Goal: Download file/media

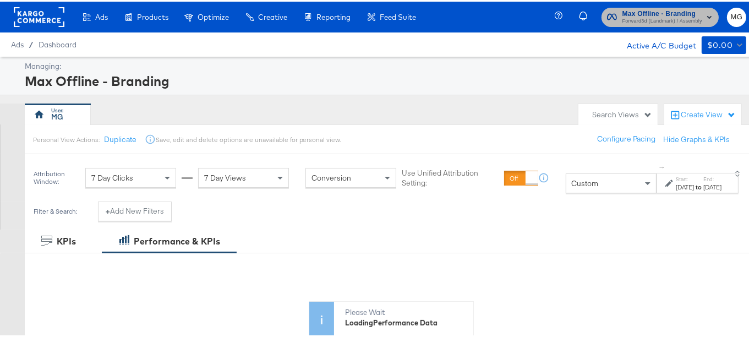
click at [698, 7] on span "Max Offline - Branding Forward3d (Landmark) / Assembly" at bounding box center [660, 16] width 106 height 18
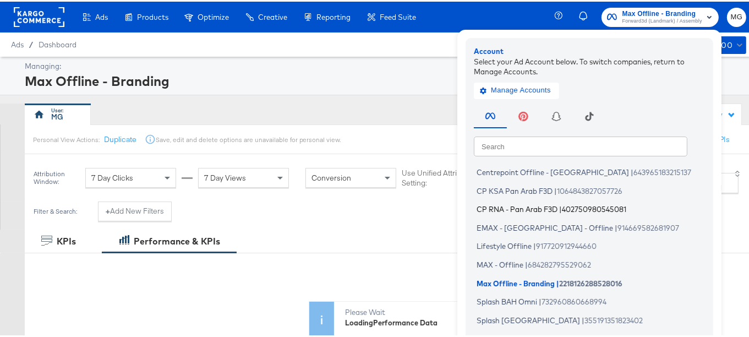
click at [513, 206] on span "CP RNA - Pan Arab F3D" at bounding box center [517, 207] width 81 height 9
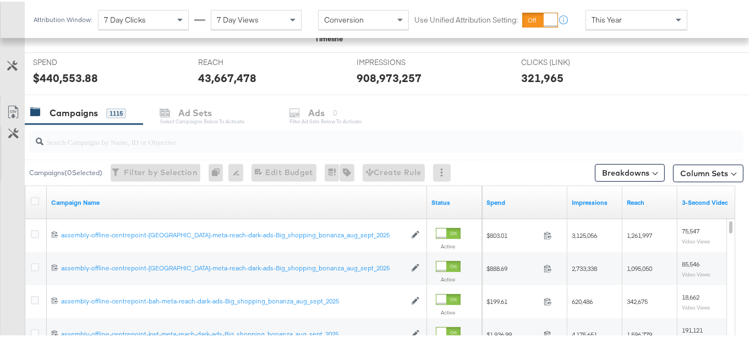
scroll to position [402, 0]
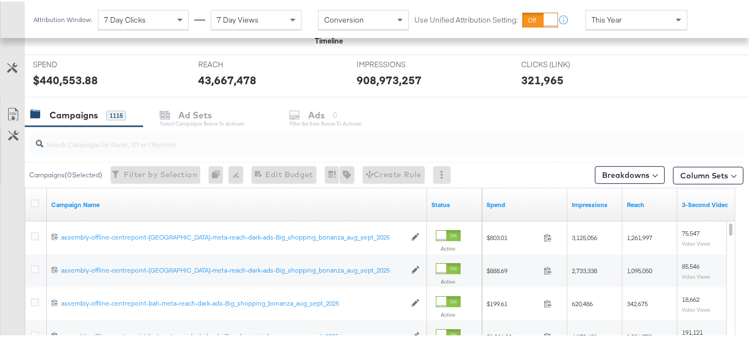
click at [152, 146] on input "search" at bounding box center [361, 137] width 637 height 21
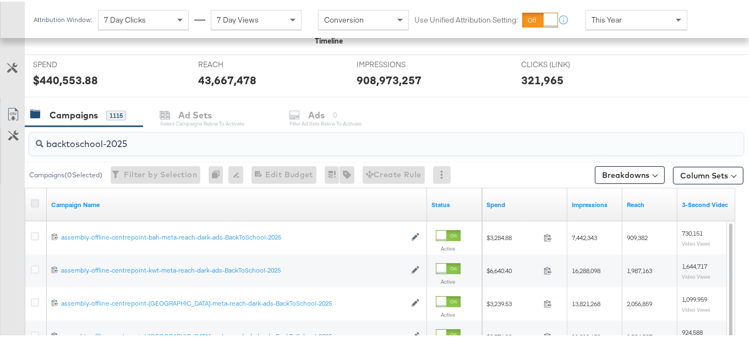
click at [33, 198] on icon at bounding box center [35, 202] width 8 height 8
click at [0, 0] on input "checkbox" at bounding box center [0, 0] width 0 height 0
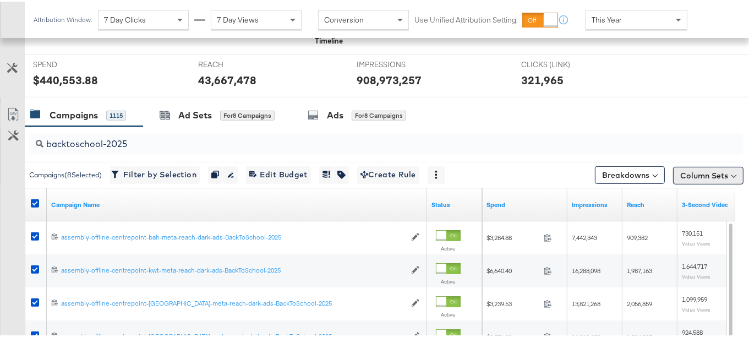
click at [724, 166] on button "Column Sets" at bounding box center [708, 174] width 70 height 18
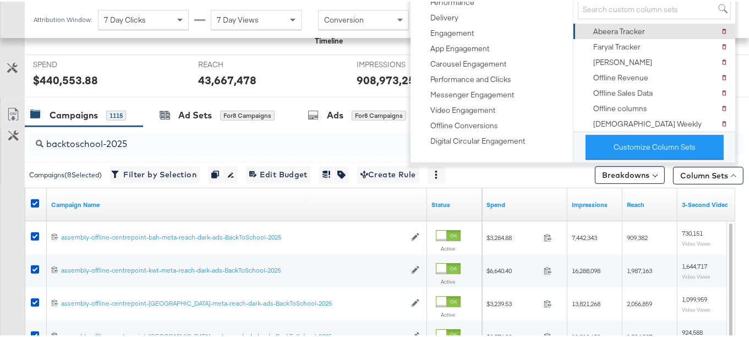
click at [611, 31] on div "Abeera Tracker" at bounding box center [619, 30] width 52 height 10
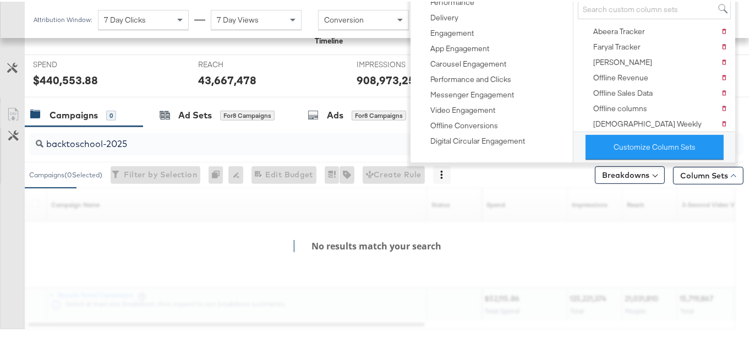
click at [744, 70] on div "SPEND SPEND $440,553.88 REACH REACH 43,667,478 IMPRESSIONS IMPRESSIONS 908,973,…" at bounding box center [391, 74] width 733 height 43
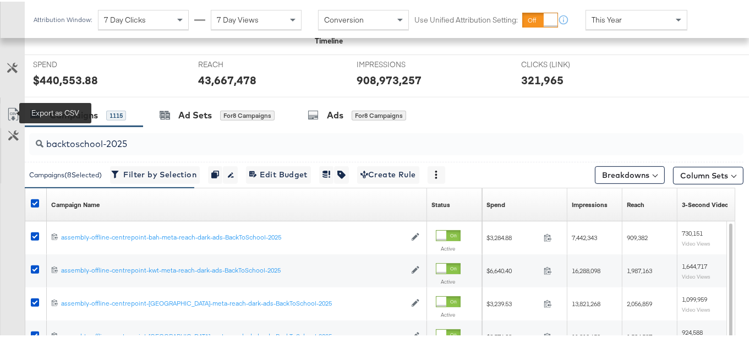
click at [11, 113] on icon at bounding box center [13, 112] width 13 height 13
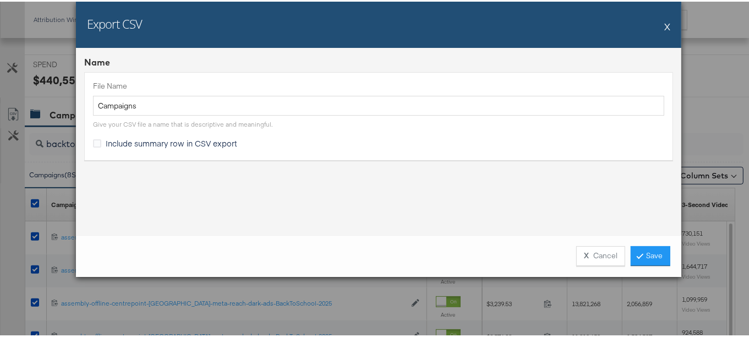
click at [140, 141] on span "Include summary row in CSV export" at bounding box center [172, 141] width 132 height 11
click at [0, 0] on input "Include summary row in CSV export" at bounding box center [0, 0] width 0 height 0
click at [596, 252] on button "X Cancel" at bounding box center [600, 254] width 49 height 20
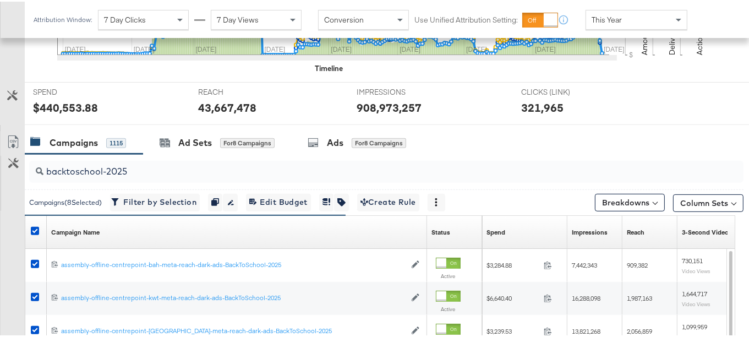
scroll to position [374, 0]
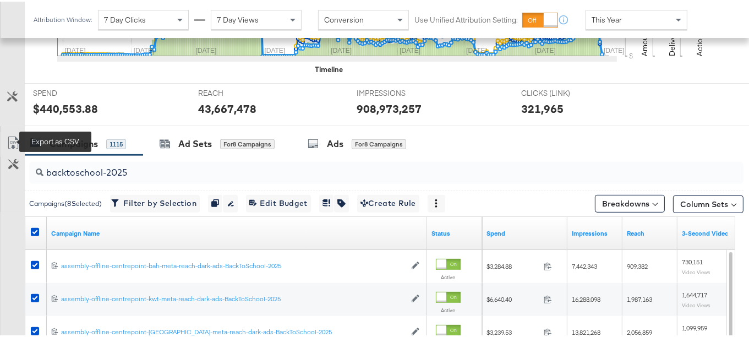
click at [9, 136] on icon at bounding box center [13, 141] width 13 height 13
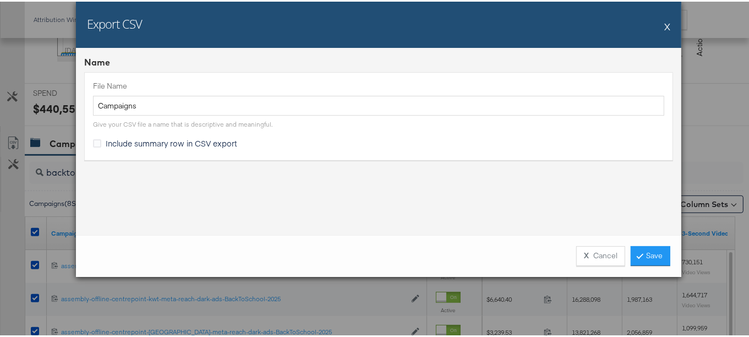
click at [149, 140] on span "Include summary row in CSV export" at bounding box center [172, 141] width 132 height 11
click at [0, 0] on input "Include summary row in CSV export" at bounding box center [0, 0] width 0 height 0
click at [641, 263] on link "Save" at bounding box center [651, 254] width 40 height 20
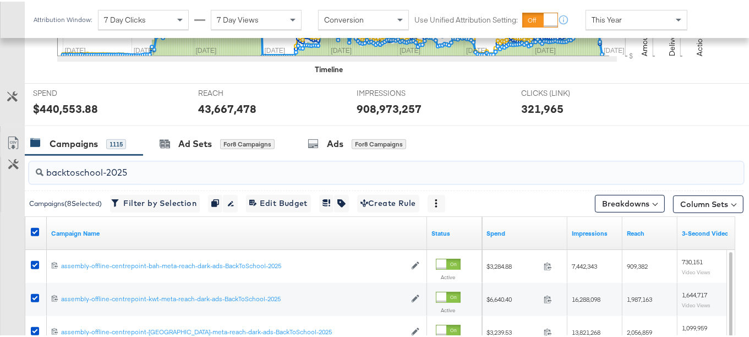
click at [132, 173] on input "backtoschool-2025" at bounding box center [361, 166] width 637 height 21
click at [176, 170] on input "backtoschool-2025" at bounding box center [361, 166] width 637 height 21
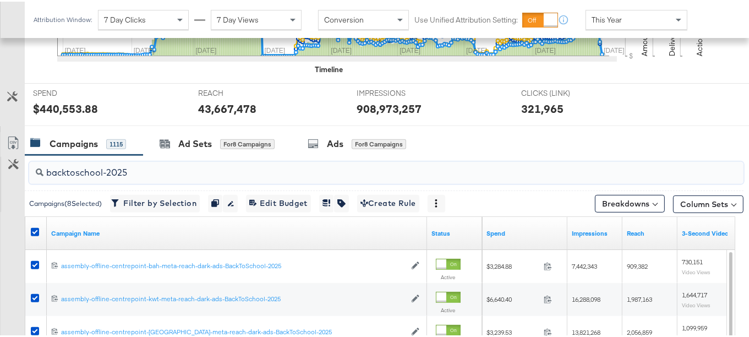
click at [176, 170] on input "backtoschool-2025" at bounding box center [361, 166] width 637 height 21
paste input "-to-school-boosting-july-sep"
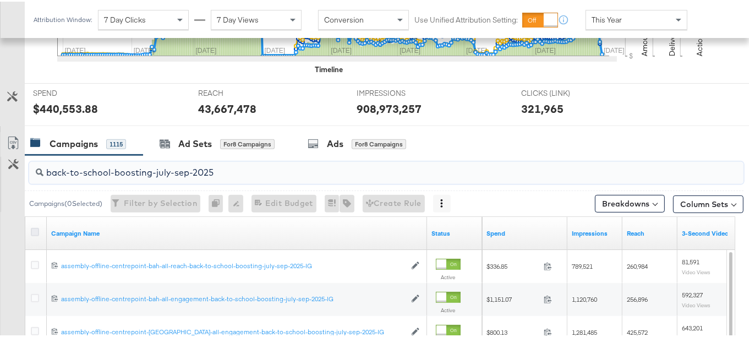
click at [35, 228] on icon at bounding box center [35, 230] width 8 height 8
click at [0, 0] on input "checkbox" at bounding box center [0, 0] width 0 height 0
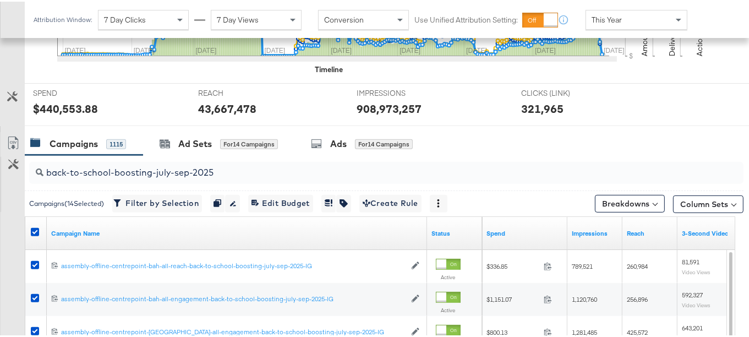
click at [6, 136] on link "Export as CSV" at bounding box center [13, 142] width 25 height 25
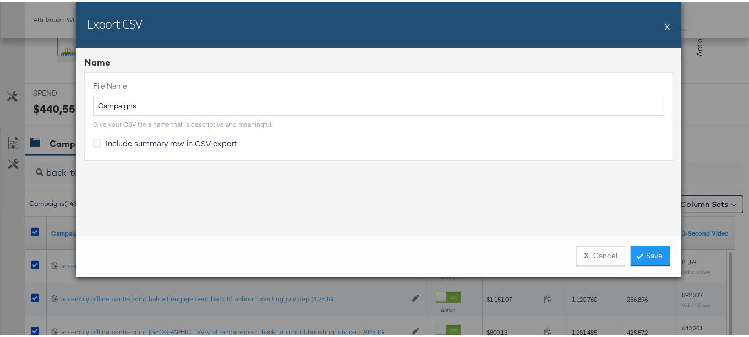
click at [130, 138] on span "Include summary row in CSV export" at bounding box center [172, 141] width 132 height 11
click at [0, 0] on input "Include summary row in CSV export" at bounding box center [0, 0] width 0 height 0
click at [648, 252] on link "Save" at bounding box center [651, 254] width 40 height 20
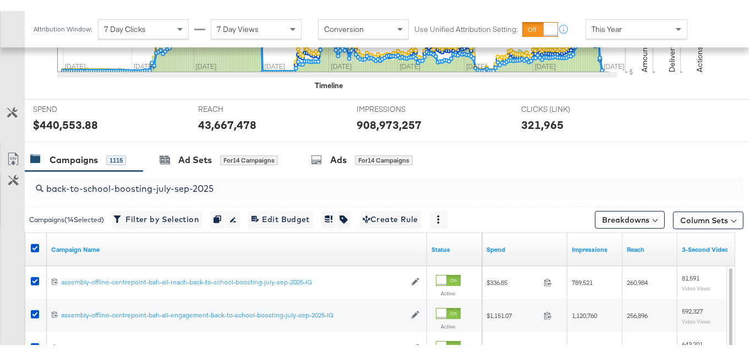
scroll to position [364, 0]
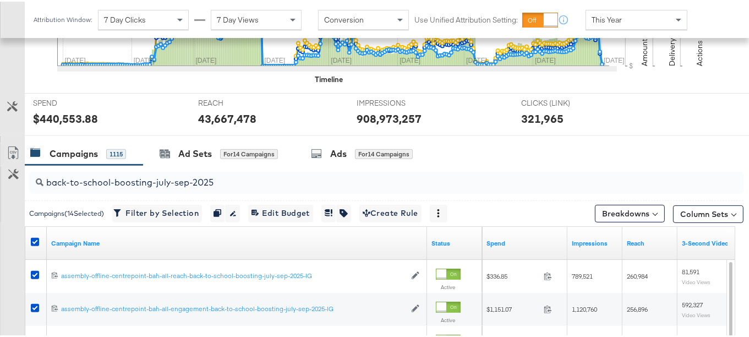
click at [200, 177] on input "back-to-school-boosting-july-sep-2025" at bounding box center [361, 176] width 637 height 21
click at [254, 180] on input "back-to-school-boosting-july-sep-2025" at bounding box center [361, 176] width 637 height 21
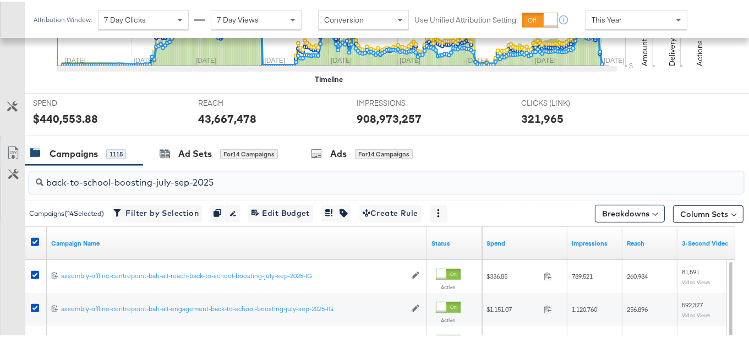
click at [254, 180] on input "back-to-school-boosting-july-sep-2025" at bounding box center [361, 176] width 637 height 21
paste input "4,260,743"
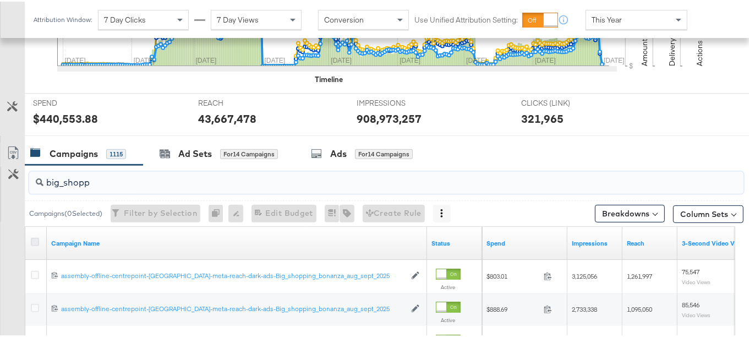
type input "big_shopp"
click at [32, 241] on icon at bounding box center [35, 240] width 8 height 8
click at [0, 0] on input "checkbox" at bounding box center [0, 0] width 0 height 0
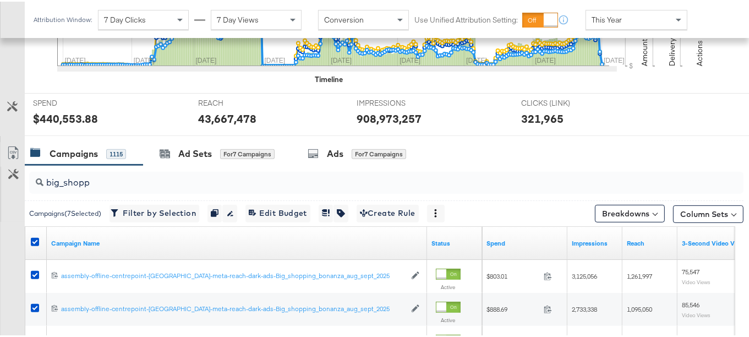
click at [8, 143] on link "Export as CSV" at bounding box center [13, 152] width 25 height 25
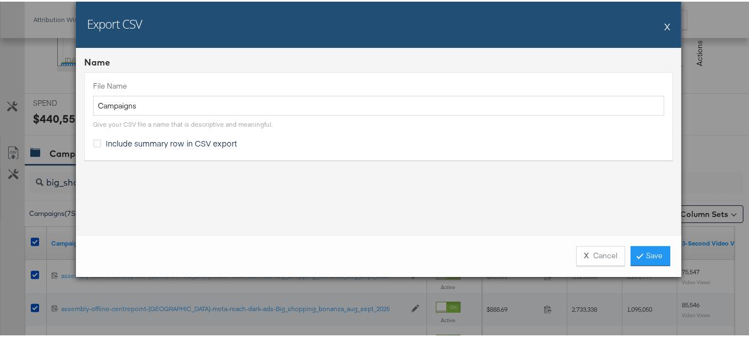
click at [141, 141] on span "Include summary row in CSV export" at bounding box center [172, 141] width 132 height 11
click at [0, 0] on input "Include summary row in CSV export" at bounding box center [0, 0] width 0 height 0
click at [641, 250] on link "Save" at bounding box center [651, 254] width 40 height 20
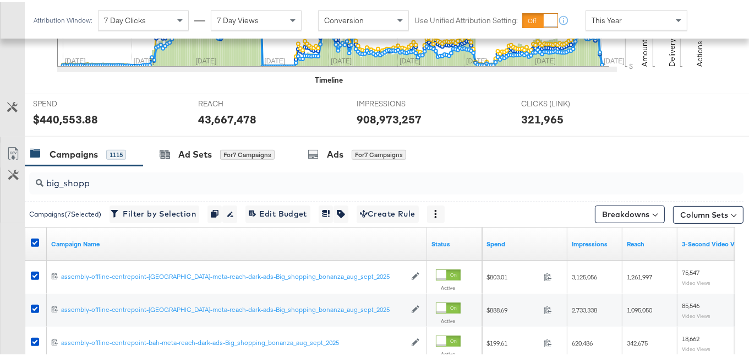
click at [103, 177] on input "big_shopp" at bounding box center [361, 176] width 637 height 21
